Goal: Task Accomplishment & Management: Use online tool/utility

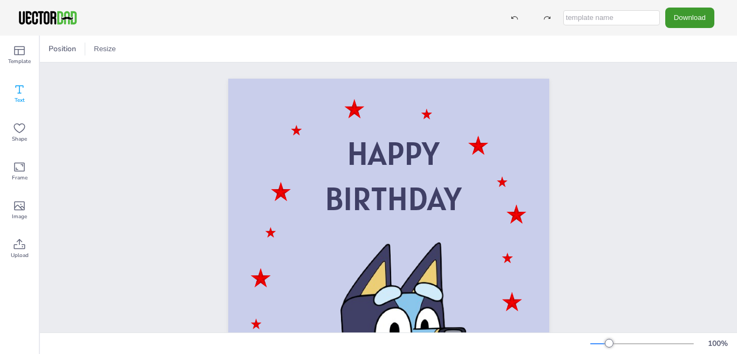
click at [18, 90] on icon at bounding box center [19, 89] width 13 height 13
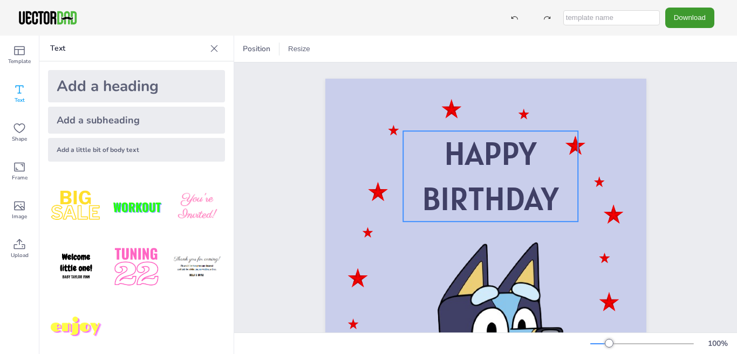
click at [470, 199] on span "BIRTHDAY" at bounding box center [490, 199] width 136 height 42
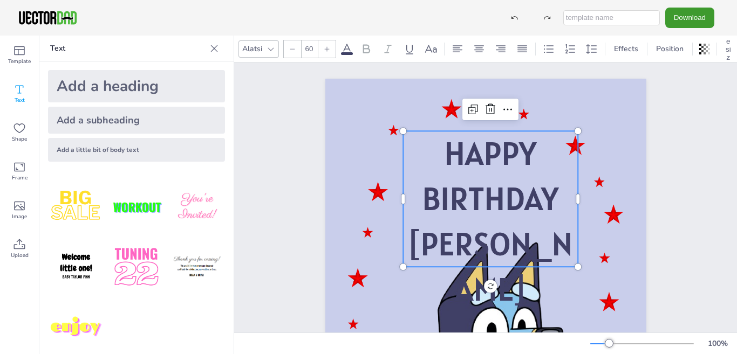
click at [485, 153] on span "HAPPY" at bounding box center [490, 154] width 92 height 42
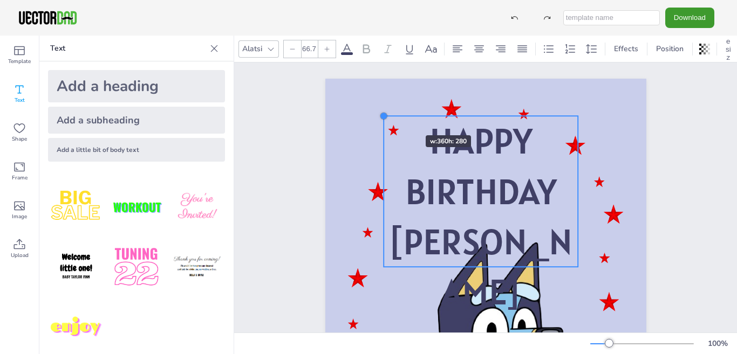
drag, startPoint x: 398, startPoint y: 131, endPoint x: 393, endPoint y: 116, distance: 15.7
click at [393, 116] on div "HAPPY BIRTHDAY [PERSON_NAME] HAPPY BIRTHDAY [PERSON_NAME]" at bounding box center [485, 306] width 321 height 454
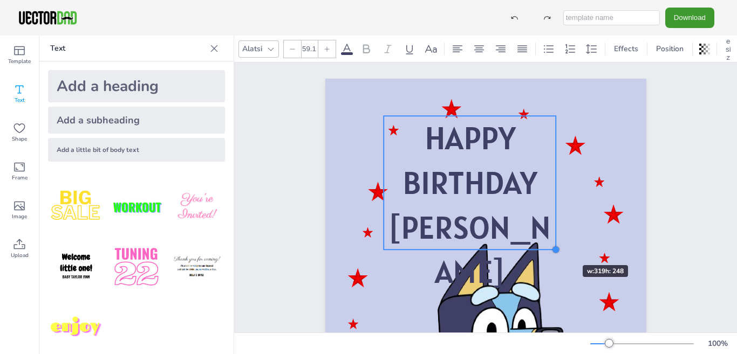
type input "58.9"
drag, startPoint x: 572, startPoint y: 268, endPoint x: 550, endPoint y: 246, distance: 31.7
click at [551, 246] on div at bounding box center [555, 249] width 9 height 9
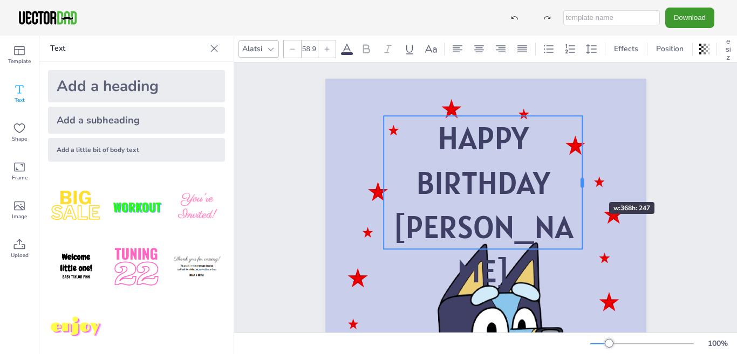
drag, startPoint x: 550, startPoint y: 184, endPoint x: 577, endPoint y: 183, distance: 27.0
click at [580, 183] on div at bounding box center [581, 183] width 3 height 10
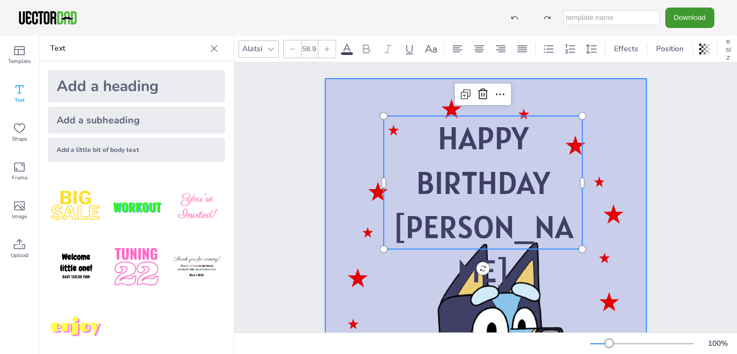
click at [605, 176] on div at bounding box center [485, 306] width 321 height 454
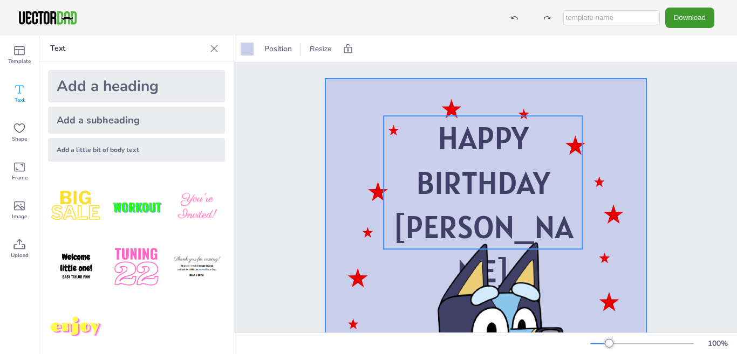
click at [508, 228] on span "[PERSON_NAME]" at bounding box center [483, 249] width 180 height 85
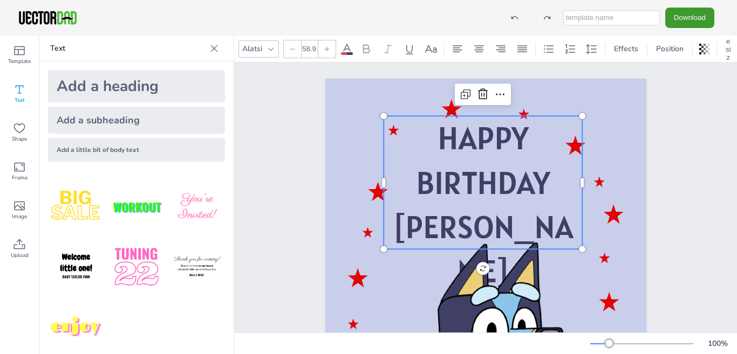
click at [522, 231] on span "[PERSON_NAME]" at bounding box center [483, 249] width 180 height 85
click at [668, 233] on div "HAPPY BIRTHDAY [PERSON_NAME] HAPPY BIRTHDAY [PERSON_NAME]" at bounding box center [486, 306] width 414 height 487
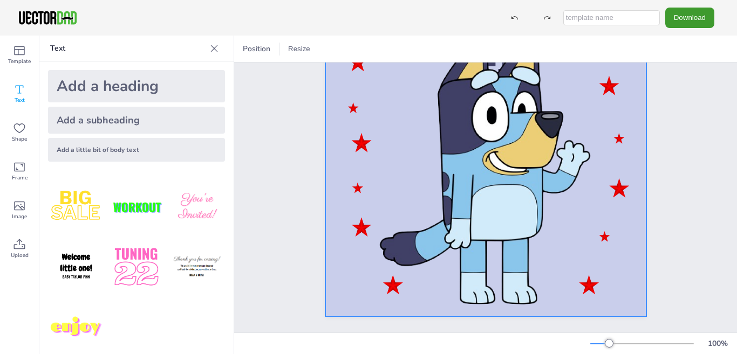
scroll to position [226, 0]
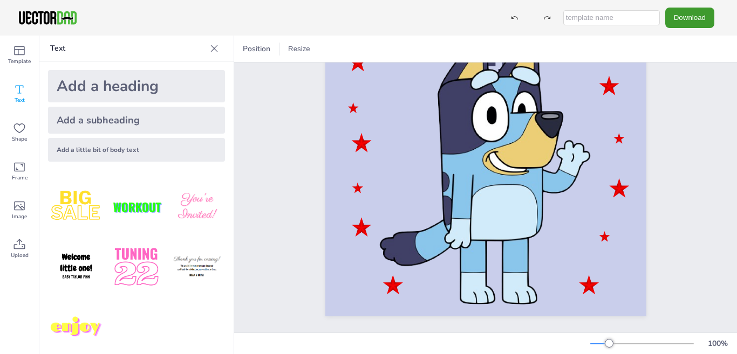
click at [16, 96] on span "Text" at bounding box center [20, 100] width 10 height 9
click at [63, 49] on p "Text" at bounding box center [127, 49] width 155 height 26
click at [91, 151] on div "Add a little bit of body text" at bounding box center [136, 150] width 177 height 24
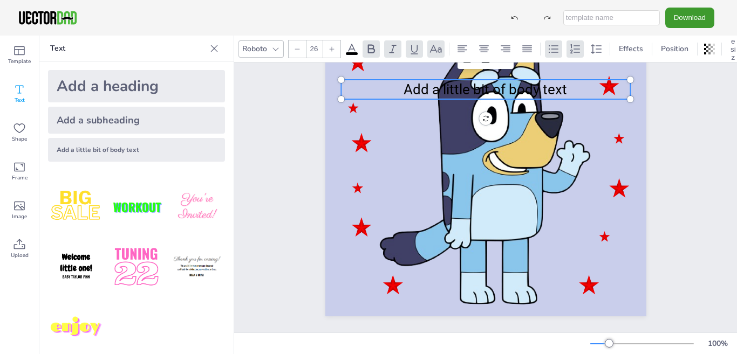
click at [400, 81] on p "Add a little bit of body text" at bounding box center [485, 89] width 289 height 19
click at [400, 82] on p "Add a little bit of body text" at bounding box center [485, 89] width 289 height 19
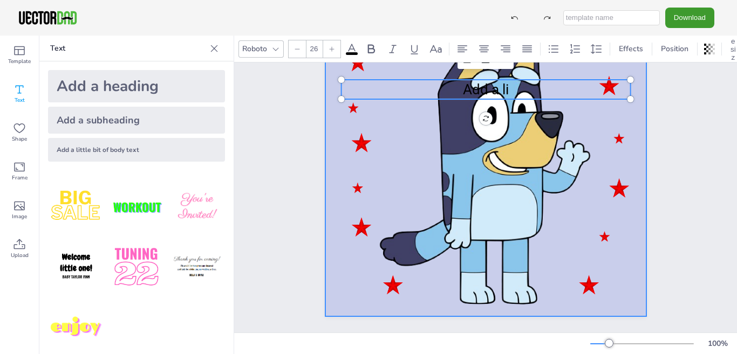
scroll to position [0, 0]
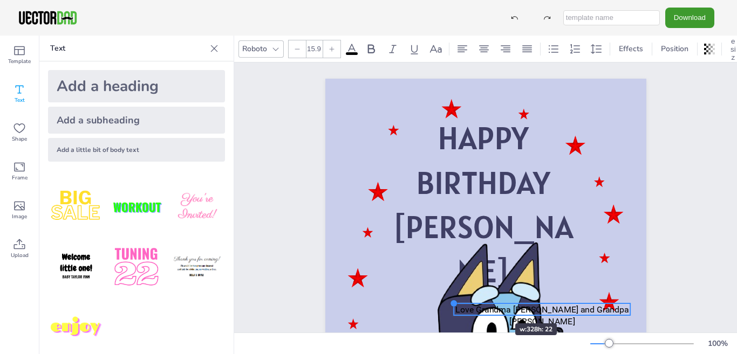
drag, startPoint x: 335, startPoint y: 297, endPoint x: 483, endPoint y: 304, distance: 148.0
click at [483, 304] on div "HAPPY BIRTHDAY [PERSON_NAME] Love Grandma [PERSON_NAME] and Grandpa [PERSON_NAM…" at bounding box center [485, 306] width 321 height 454
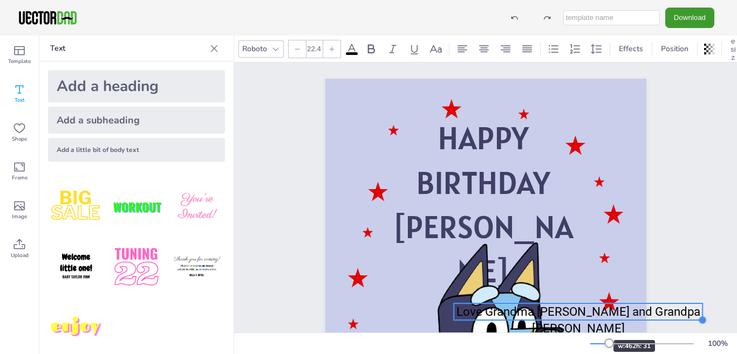
drag, startPoint x: 626, startPoint y: 316, endPoint x: 581, endPoint y: 321, distance: 45.0
click at [581, 321] on div "HAPPY BIRTHDAY [PERSON_NAME] Love Grandma [PERSON_NAME] and Grandpa [PERSON_NAM…" at bounding box center [485, 306] width 321 height 454
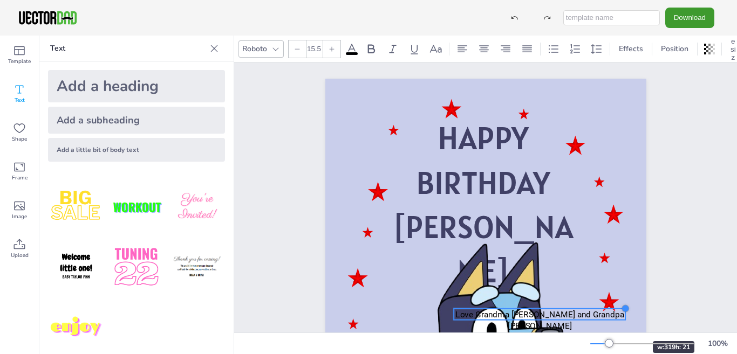
drag, startPoint x: 698, startPoint y: 303, endPoint x: 620, endPoint y: 322, distance: 79.3
click at [620, 322] on div "HAPPY BIRTHDAY [PERSON_NAME] Love Grandma [PERSON_NAME] and Grandpa [PERSON_NAM…" at bounding box center [485, 306] width 321 height 454
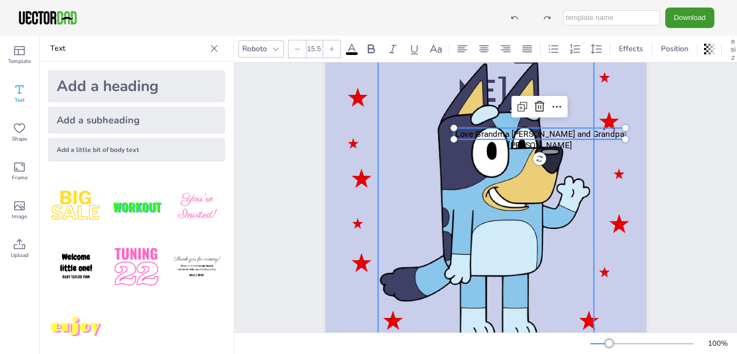
scroll to position [172, 0]
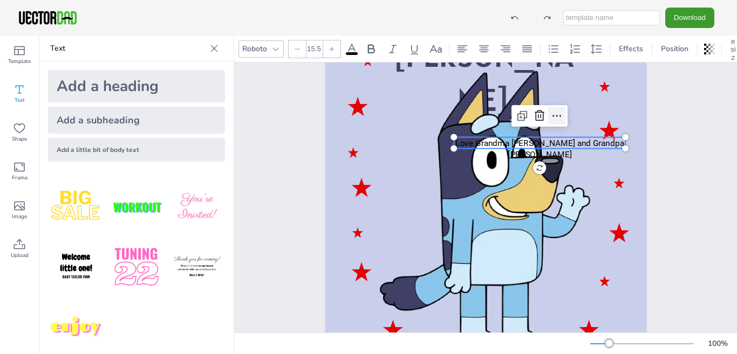
click at [550, 115] on icon at bounding box center [556, 116] width 13 height 13
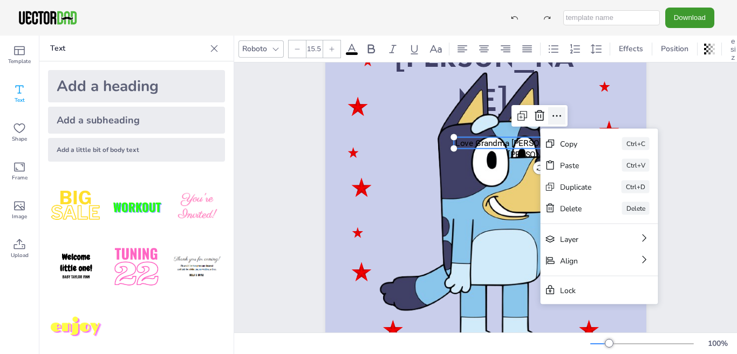
click at [550, 115] on icon at bounding box center [556, 116] width 13 height 13
click at [520, 147] on span "Love Grandma [PERSON_NAME] and Grandpa [PERSON_NAME]" at bounding box center [539, 148] width 169 height 21
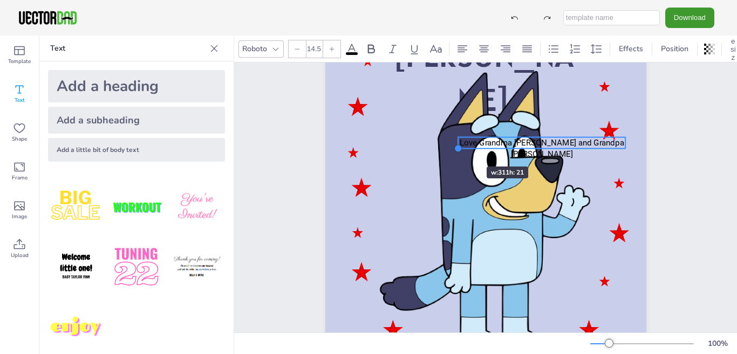
type input "14.4"
drag, startPoint x: 450, startPoint y: 148, endPoint x: 586, endPoint y: 121, distance: 139.1
click at [586, 121] on div "HAPPY BIRTHDAY [PERSON_NAME] Love Grandma [PERSON_NAME] and Grandpa [PERSON_NAM…" at bounding box center [485, 134] width 321 height 454
drag, startPoint x: 462, startPoint y: 145, endPoint x: 504, endPoint y: 133, distance: 44.2
click at [504, 133] on div "HAPPY BIRTHDAY [PERSON_NAME] Love Grandma [PERSON_NAME] and Grandpa [PERSON_NAM…" at bounding box center [485, 134] width 321 height 454
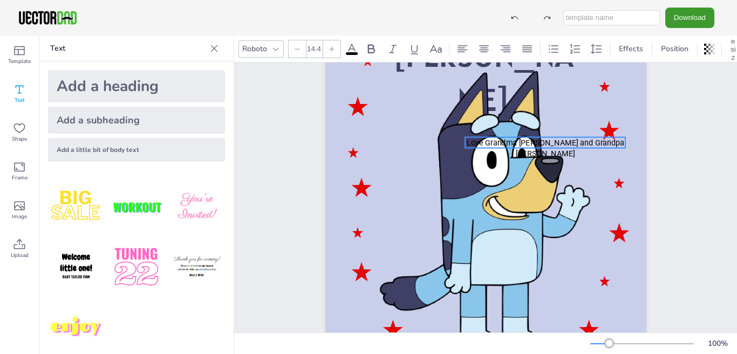
click at [541, 167] on div "HAPPY BIRTHDAY [PERSON_NAME] Love Grandma [PERSON_NAME] and Grandpa [PERSON_NAM…" at bounding box center [485, 134] width 321 height 454
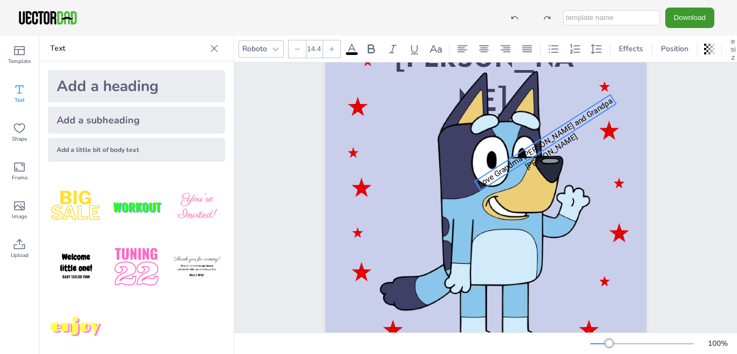
drag, startPoint x: 541, startPoint y: 167, endPoint x: 557, endPoint y: 169, distance: 16.8
click at [557, 169] on div "HAPPY BIRTHDAY [PERSON_NAME] Love Grandma [PERSON_NAME] and Grandpa [PERSON_NAM…" at bounding box center [485, 134] width 321 height 454
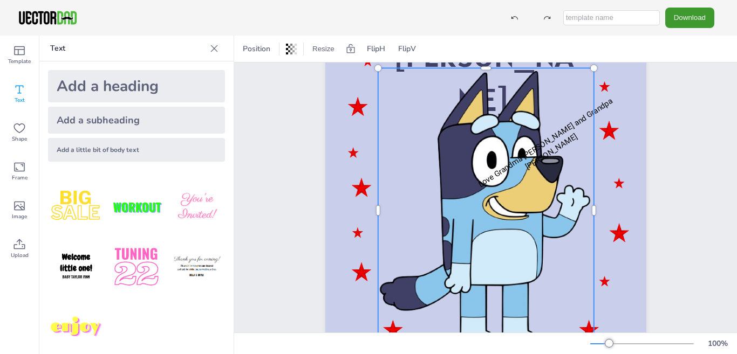
click at [550, 128] on div at bounding box center [486, 210] width 216 height 285
click at [552, 134] on span "Love Grandma [PERSON_NAME] and Grandpa [PERSON_NAME]" at bounding box center [545, 143] width 138 height 93
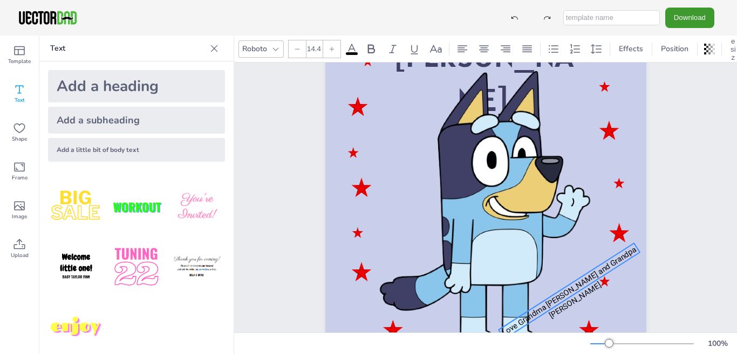
drag, startPoint x: 552, startPoint y: 134, endPoint x: 576, endPoint y: 282, distance: 149.7
click at [576, 282] on span "Love Grandma [PERSON_NAME] and Grandpa [PERSON_NAME]" at bounding box center [569, 291] width 138 height 93
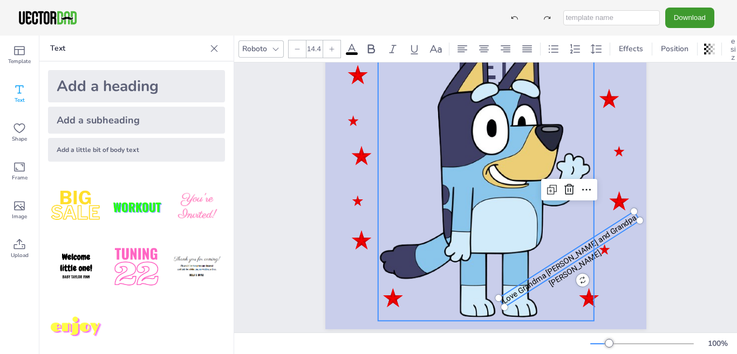
scroll to position [226, 0]
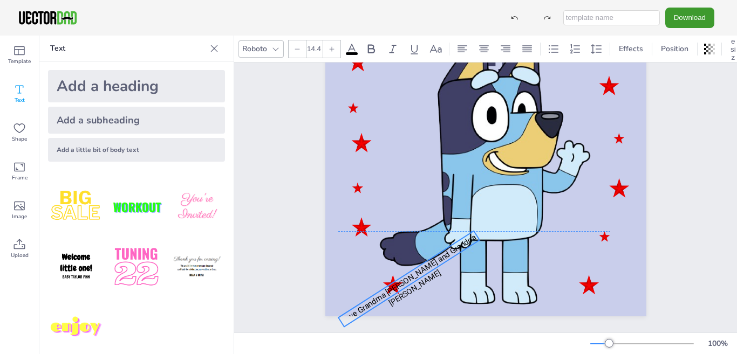
drag, startPoint x: 557, startPoint y: 243, endPoint x: 397, endPoint y: 278, distance: 164.0
click at [397, 278] on span "Love Grandma [PERSON_NAME] and Grandpa [PERSON_NAME]" at bounding box center [409, 279] width 138 height 93
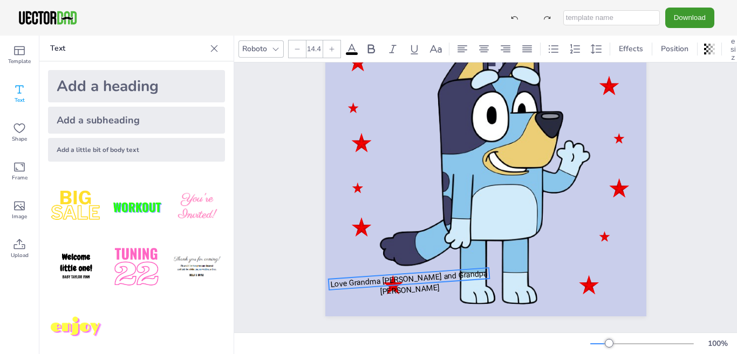
drag, startPoint x: 418, startPoint y: 290, endPoint x: 406, endPoint y: 300, distance: 15.3
click at [406, 300] on div "HAPPY BIRTHDAY [PERSON_NAME] Love Grandma [PERSON_NAME] and Grandpa [PERSON_NAM…" at bounding box center [485, 89] width 321 height 454
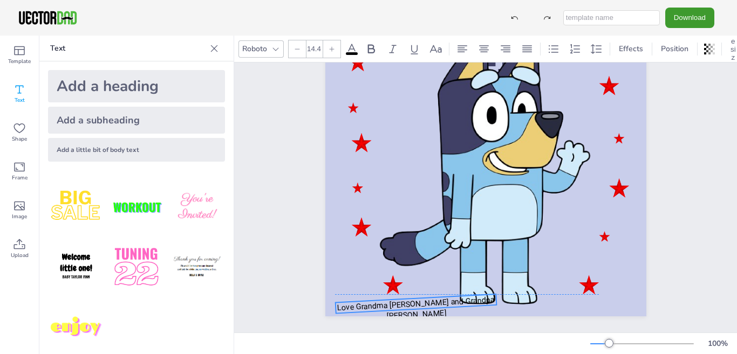
drag, startPoint x: 438, startPoint y: 264, endPoint x: 445, endPoint y: 288, distance: 25.3
click at [445, 296] on span "Love Grandma [PERSON_NAME] and Grandpa [PERSON_NAME]" at bounding box center [416, 308] width 158 height 25
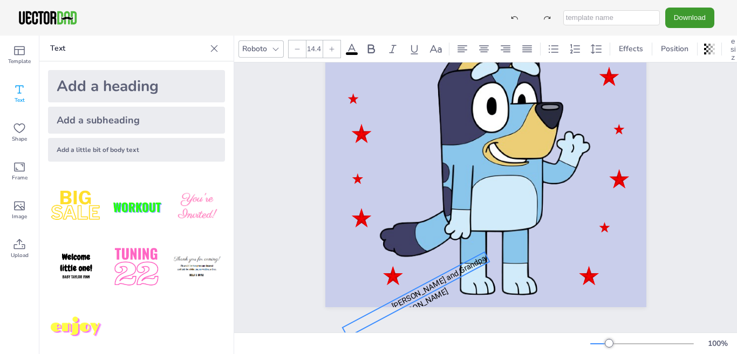
drag, startPoint x: 423, startPoint y: 317, endPoint x: 415, endPoint y: 319, distance: 7.7
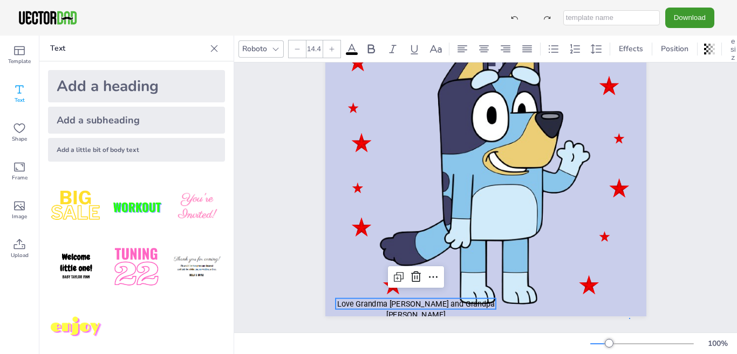
drag, startPoint x: 415, startPoint y: 319, endPoint x: 630, endPoint y: 310, distance: 214.4
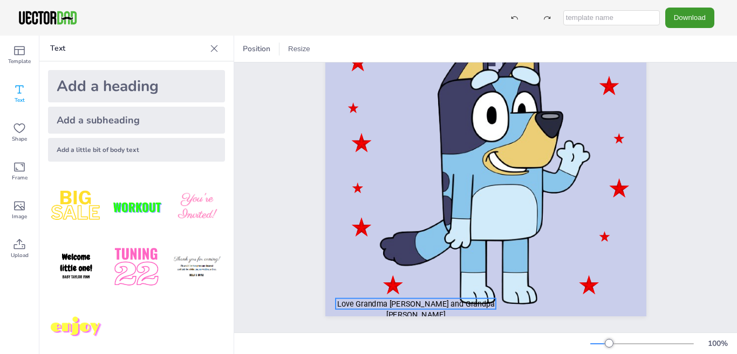
click at [464, 299] on span "Love Grandma [PERSON_NAME] and Grandpa [PERSON_NAME]" at bounding box center [416, 309] width 158 height 20
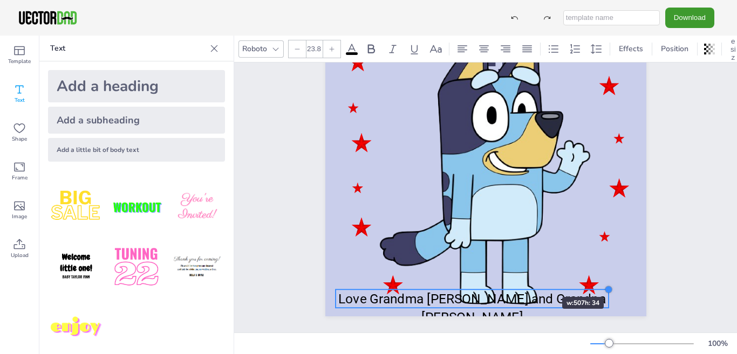
type input "23.1"
drag, startPoint x: 492, startPoint y: 285, endPoint x: 530, endPoint y: 279, distance: 38.3
click at [530, 279] on div "HAPPY BIRTHDAY [PERSON_NAME] Love Grandma [PERSON_NAME] and Grandpa [PERSON_NAM…" at bounding box center [485, 89] width 321 height 454
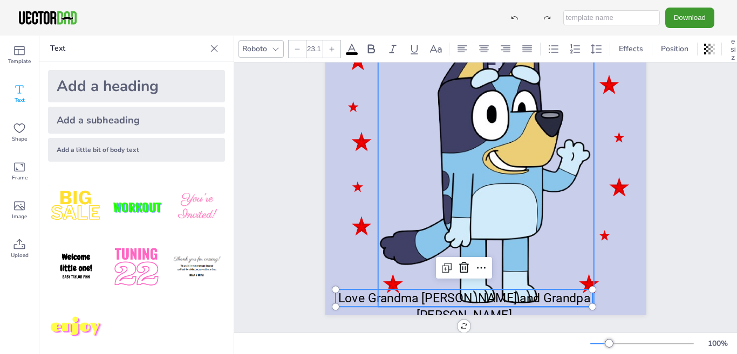
click at [513, 204] on div at bounding box center [486, 164] width 216 height 285
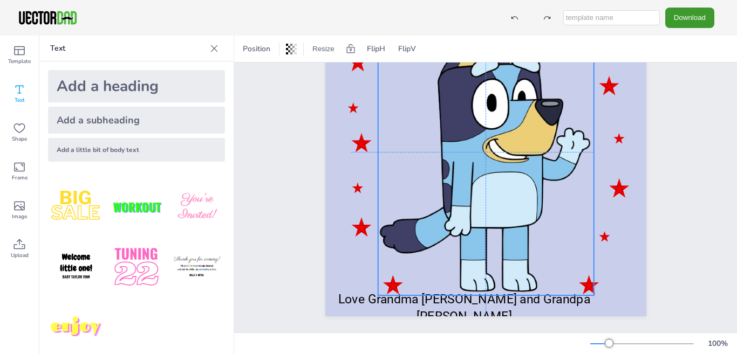
drag, startPoint x: 513, startPoint y: 204, endPoint x: 513, endPoint y: 193, distance: 11.3
click at [513, 193] on div at bounding box center [486, 153] width 216 height 285
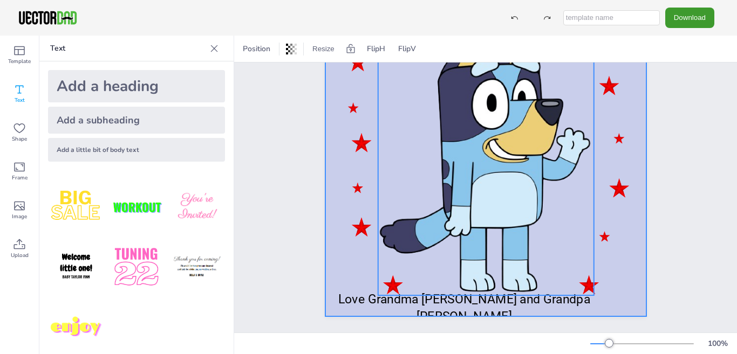
click at [630, 256] on div at bounding box center [485, 89] width 321 height 454
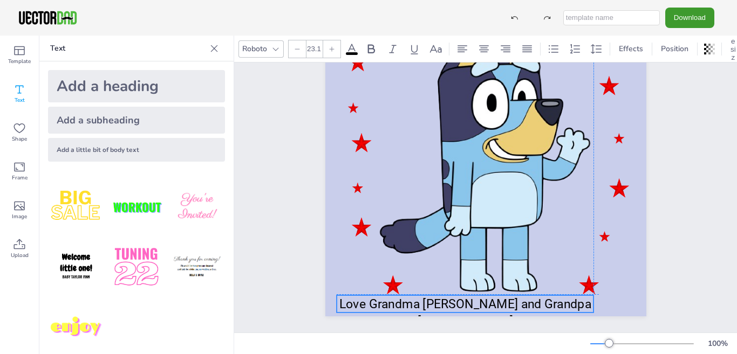
click at [463, 297] on span "Love Grandma [PERSON_NAME] and Grandpa [PERSON_NAME]" at bounding box center [465, 313] width 252 height 32
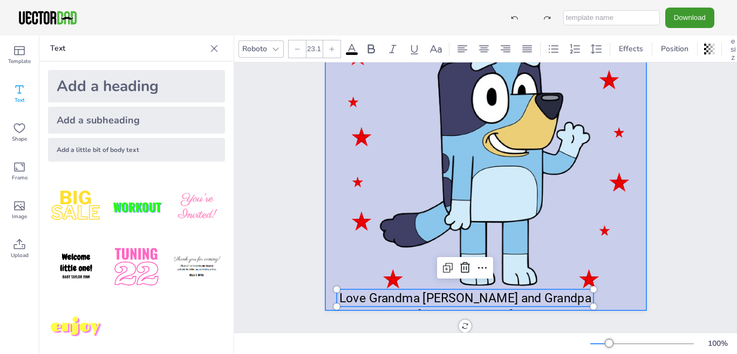
click at [613, 271] on div at bounding box center [485, 83] width 321 height 454
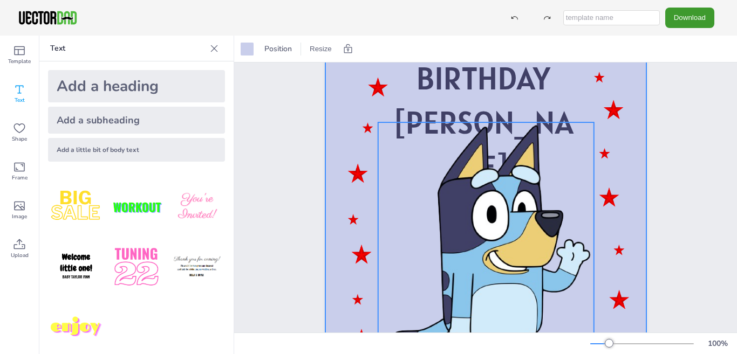
scroll to position [10, 0]
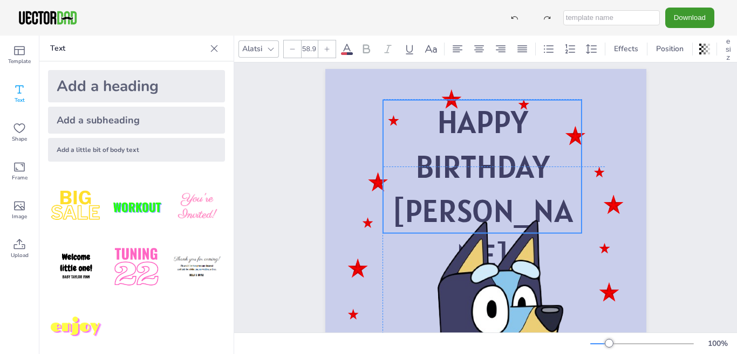
drag, startPoint x: 490, startPoint y: 187, endPoint x: 490, endPoint y: 181, distance: 5.9
click at [490, 181] on span "BIRTHDAY" at bounding box center [482, 166] width 134 height 41
click at [664, 162] on div "HAPPY BIRTHDAY [PERSON_NAME] Love Grandma [PERSON_NAME] and Grandpa [PERSON_NAM…" at bounding box center [486, 296] width 414 height 487
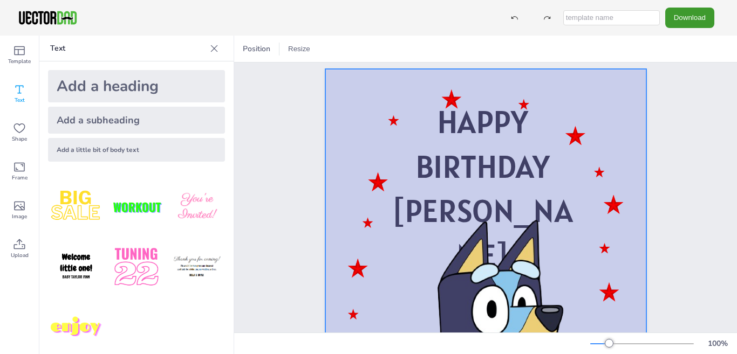
scroll to position [0, 0]
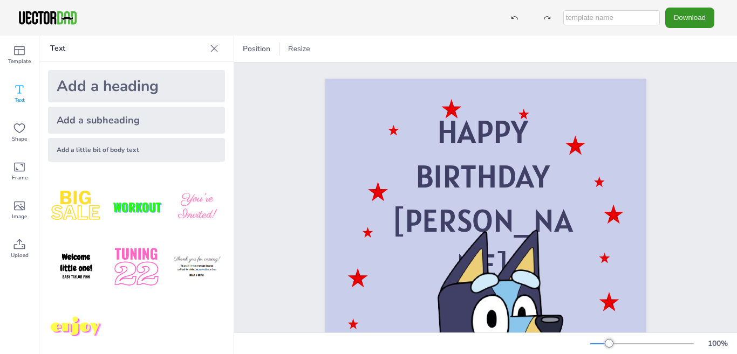
click at [687, 19] on button "Download" at bounding box center [689, 18] width 49 height 20
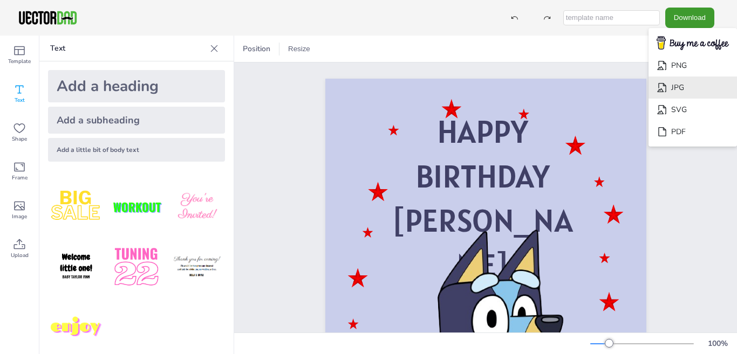
click at [691, 90] on li "JPG" at bounding box center [692, 88] width 88 height 22
